Goal: Browse casually

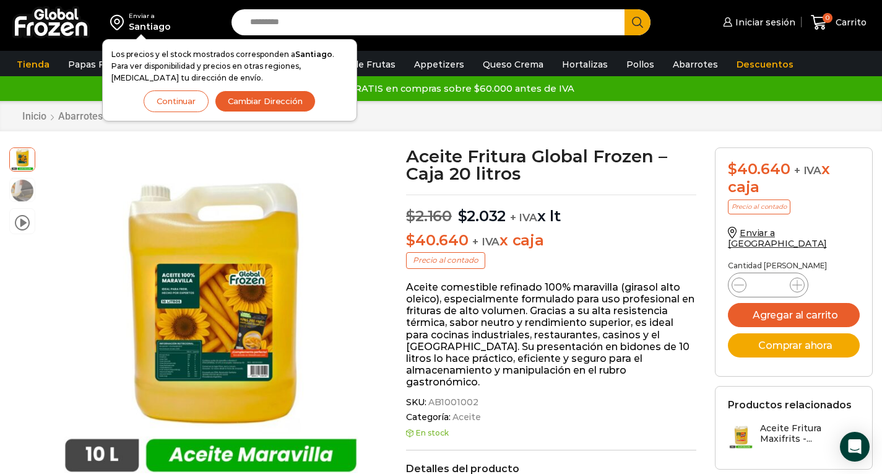
click at [146, 124] on div "Inicio Abarrotes Aceite" at bounding box center [441, 116] width 882 height 30
click at [189, 103] on button "Continuar" at bounding box center [176, 101] width 65 height 22
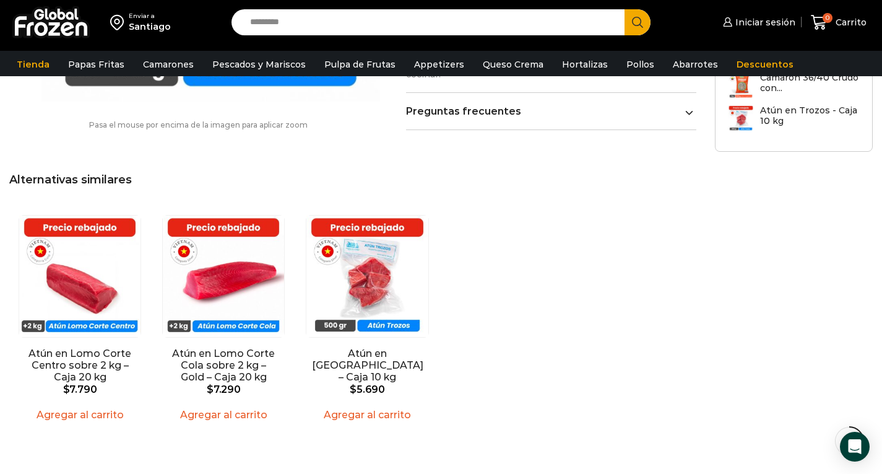
scroll to position [867, 0]
